Goal: Task Accomplishment & Management: Use online tool/utility

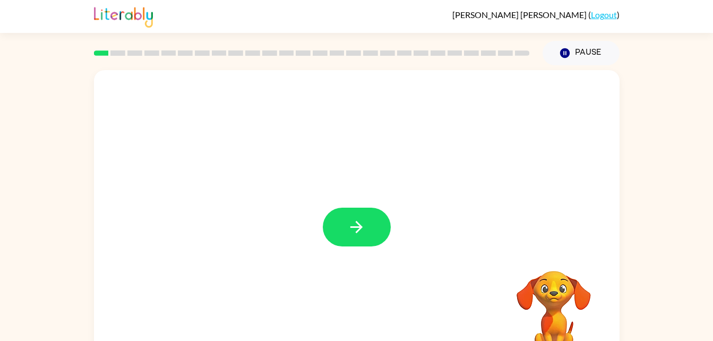
click at [400, 92] on div at bounding box center [356, 221] width 525 height 303
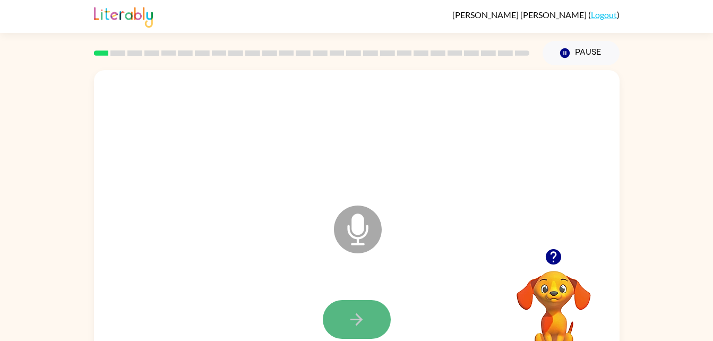
click at [354, 312] on icon "button" at bounding box center [356, 319] width 19 height 19
click at [369, 325] on button "button" at bounding box center [357, 319] width 68 height 39
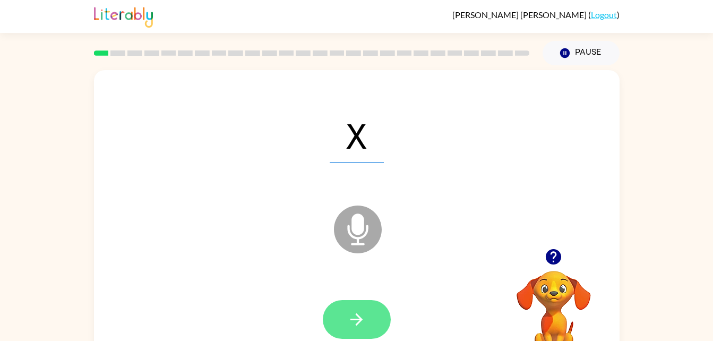
click at [352, 318] on icon "button" at bounding box center [356, 319] width 12 height 12
click at [364, 313] on icon "button" at bounding box center [356, 319] width 19 height 19
click at [359, 328] on icon "button" at bounding box center [356, 319] width 19 height 19
click at [359, 316] on icon "button" at bounding box center [356, 319] width 12 height 12
click at [360, 318] on icon "button" at bounding box center [356, 319] width 12 height 12
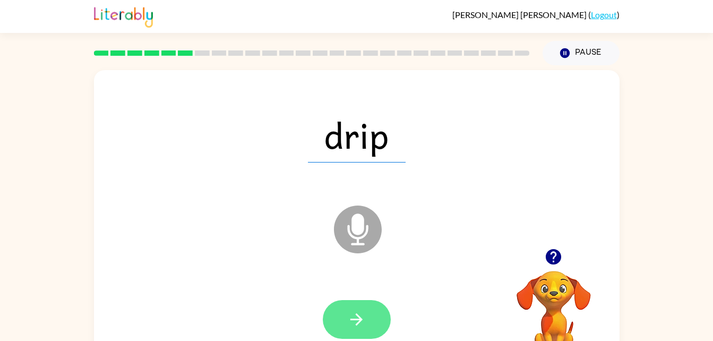
click at [366, 324] on button "button" at bounding box center [357, 319] width 68 height 39
click at [368, 317] on button "button" at bounding box center [357, 319] width 68 height 39
click at [368, 322] on button "button" at bounding box center [357, 319] width 68 height 39
click at [361, 313] on icon "button" at bounding box center [356, 319] width 19 height 19
click at [369, 321] on button "button" at bounding box center [357, 319] width 68 height 39
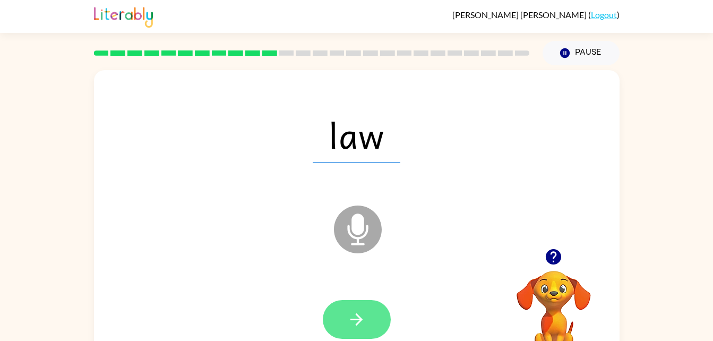
click at [359, 334] on button "button" at bounding box center [357, 319] width 68 height 39
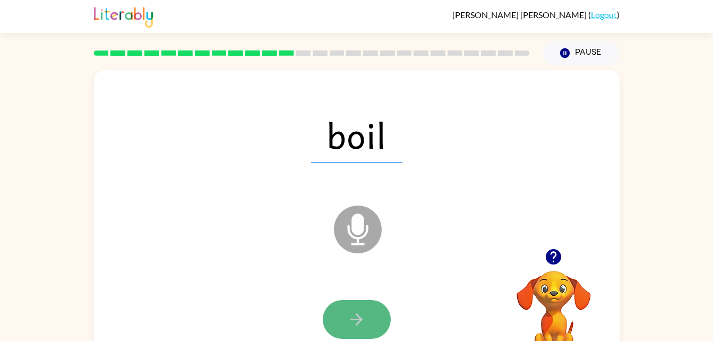
click at [368, 324] on button "button" at bounding box center [357, 319] width 68 height 39
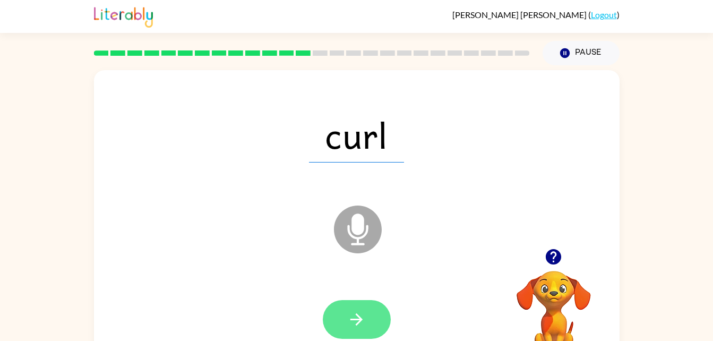
click at [359, 317] on icon "button" at bounding box center [356, 319] width 12 height 12
click at [342, 305] on button "button" at bounding box center [357, 319] width 68 height 39
click at [356, 313] on icon "button" at bounding box center [356, 319] width 19 height 19
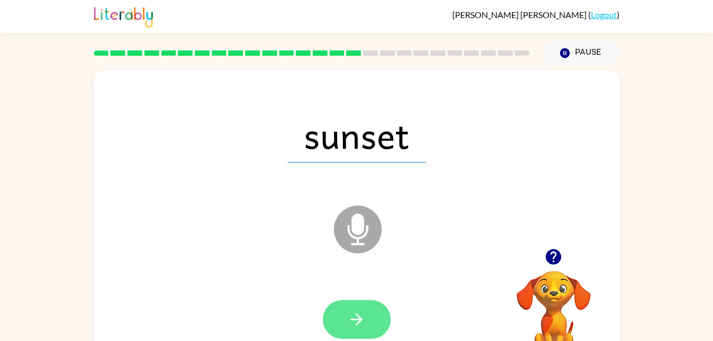
click at [356, 320] on icon "button" at bounding box center [356, 319] width 19 height 19
click at [352, 316] on icon "button" at bounding box center [356, 319] width 19 height 19
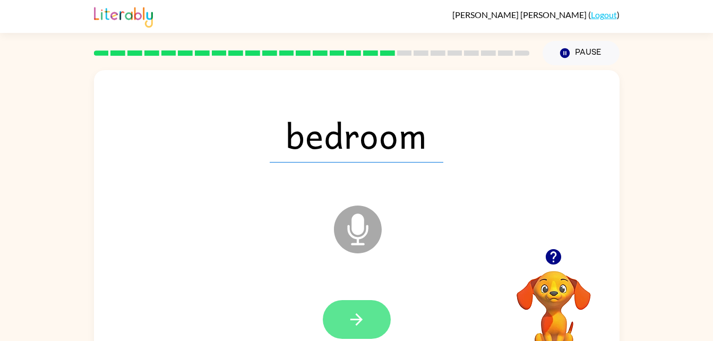
click at [368, 316] on button "button" at bounding box center [357, 319] width 68 height 39
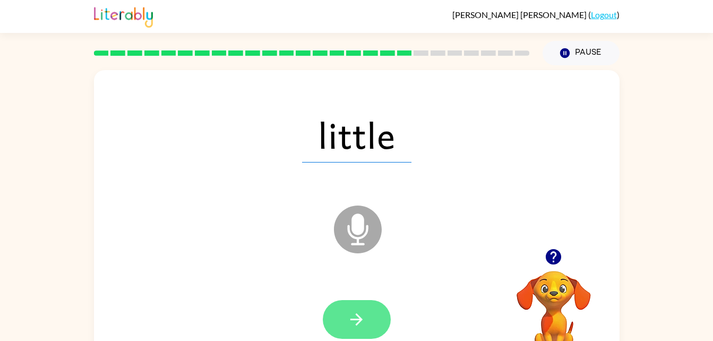
click at [361, 313] on icon "button" at bounding box center [356, 319] width 19 height 19
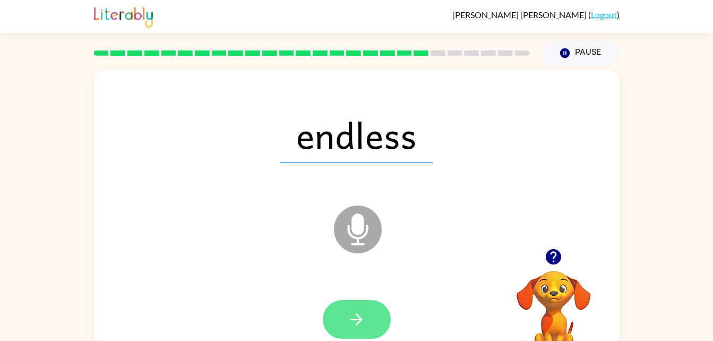
click at [360, 316] on icon "button" at bounding box center [356, 319] width 19 height 19
click at [365, 318] on icon "button" at bounding box center [356, 319] width 19 height 19
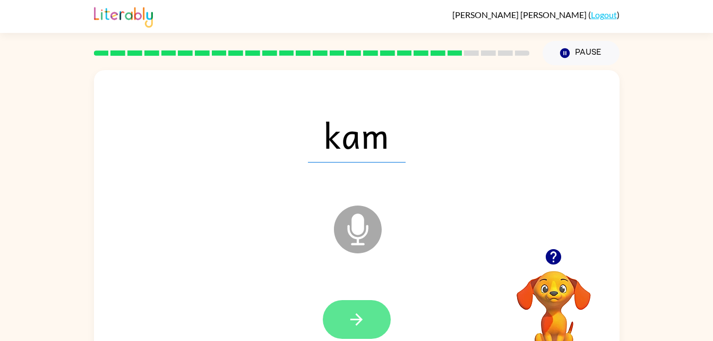
click at [362, 319] on icon "button" at bounding box center [356, 319] width 12 height 12
click at [365, 311] on icon "button" at bounding box center [356, 319] width 19 height 19
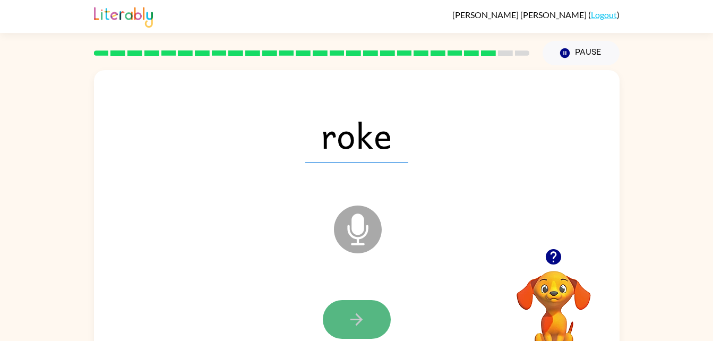
click at [362, 321] on icon "button" at bounding box center [356, 319] width 19 height 19
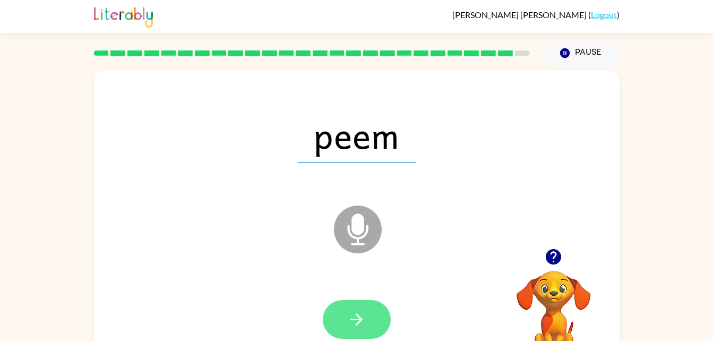
click at [369, 313] on button "button" at bounding box center [357, 319] width 68 height 39
